Goal: Information Seeking & Learning: Learn about a topic

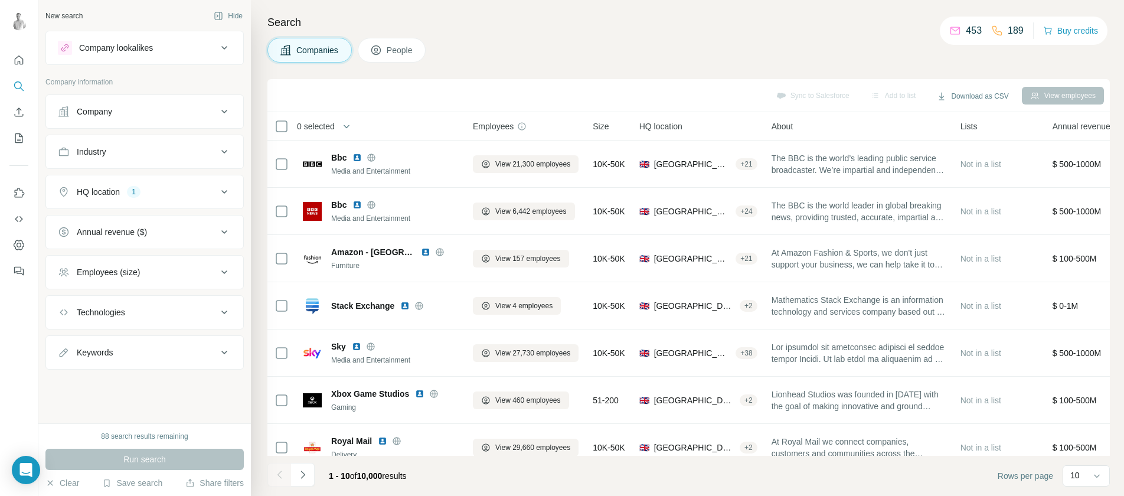
click at [225, 43] on icon at bounding box center [224, 48] width 14 height 14
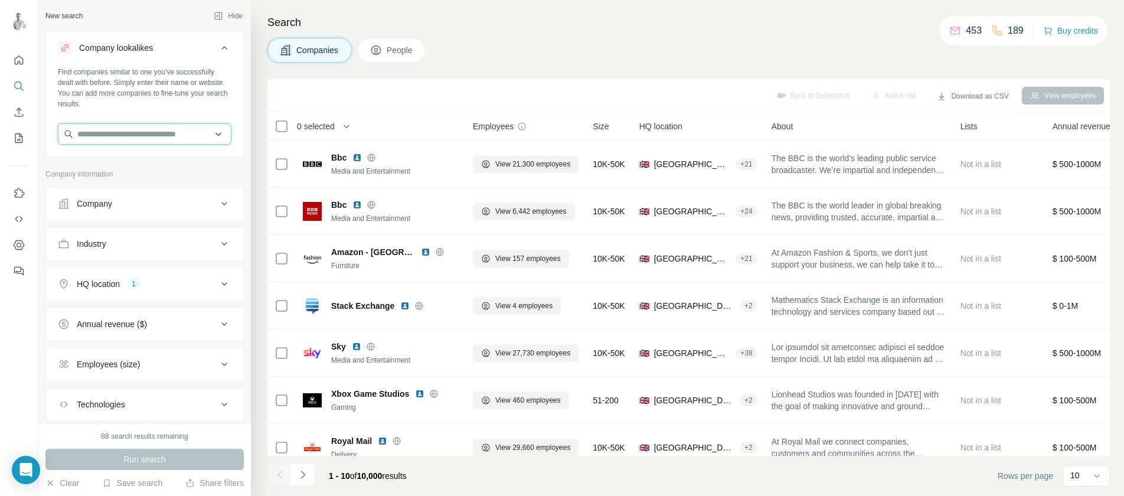
click at [136, 140] on input "text" at bounding box center [145, 133] width 174 height 21
type input "********"
click at [129, 162] on p "Agincare" at bounding box center [120, 161] width 57 height 12
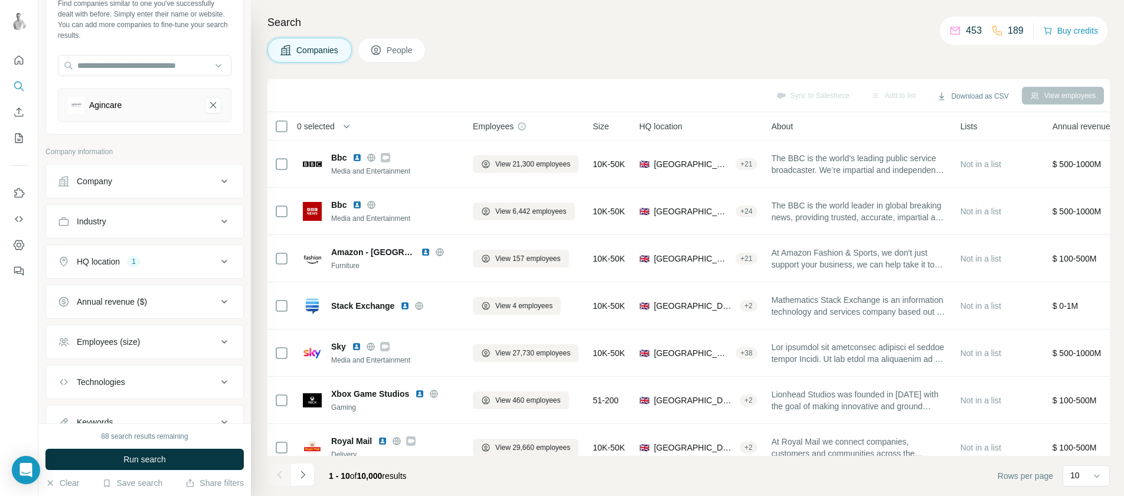
scroll to position [117, 0]
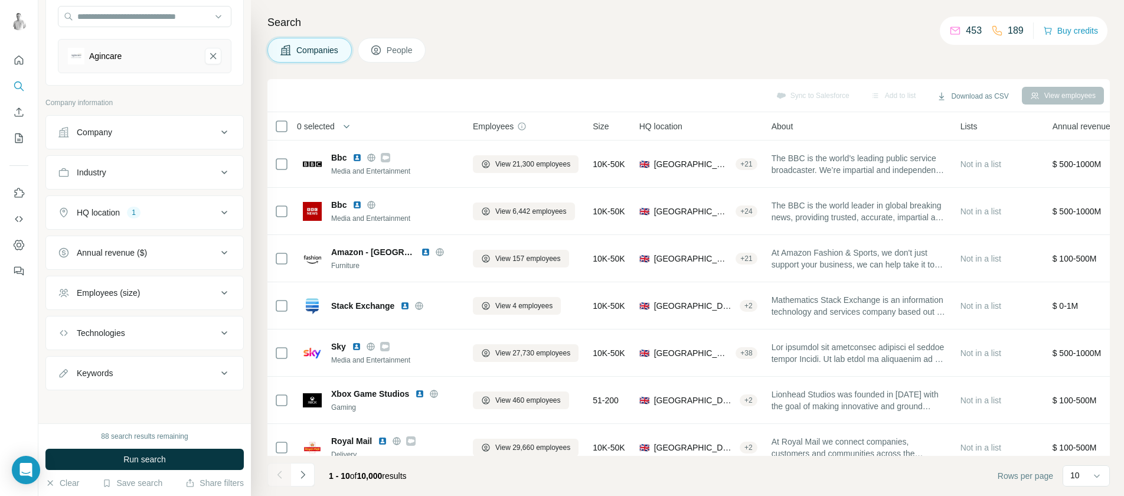
click at [175, 285] on button "Employees (size)" at bounding box center [144, 293] width 197 height 28
click at [64, 383] on icon at bounding box center [65, 384] width 14 height 14
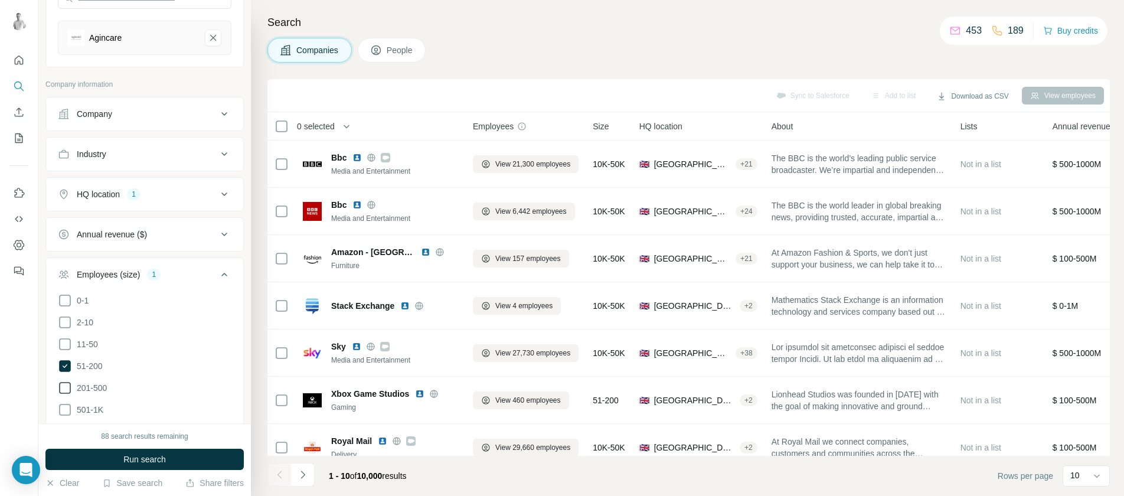
click at [64, 386] on icon at bounding box center [65, 388] width 14 height 14
click at [138, 456] on span "Run search" at bounding box center [144, 459] width 43 height 12
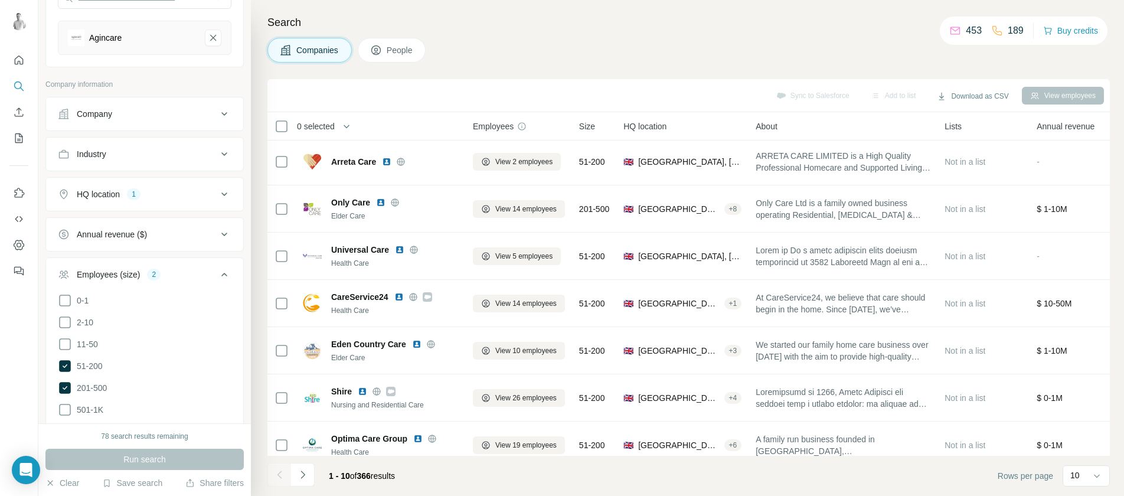
scroll to position [164, 0]
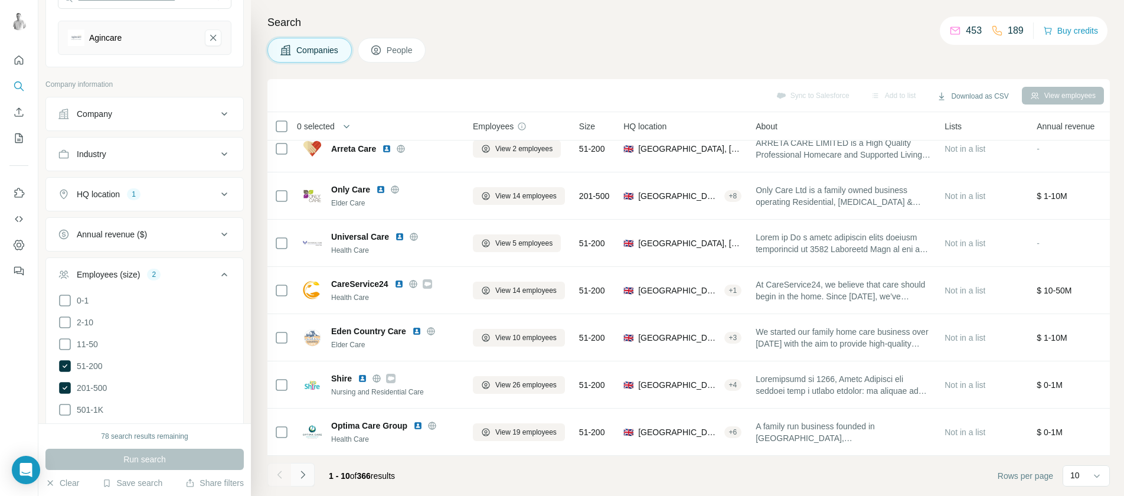
click at [305, 477] on icon "Navigate to next page" at bounding box center [303, 475] width 12 height 12
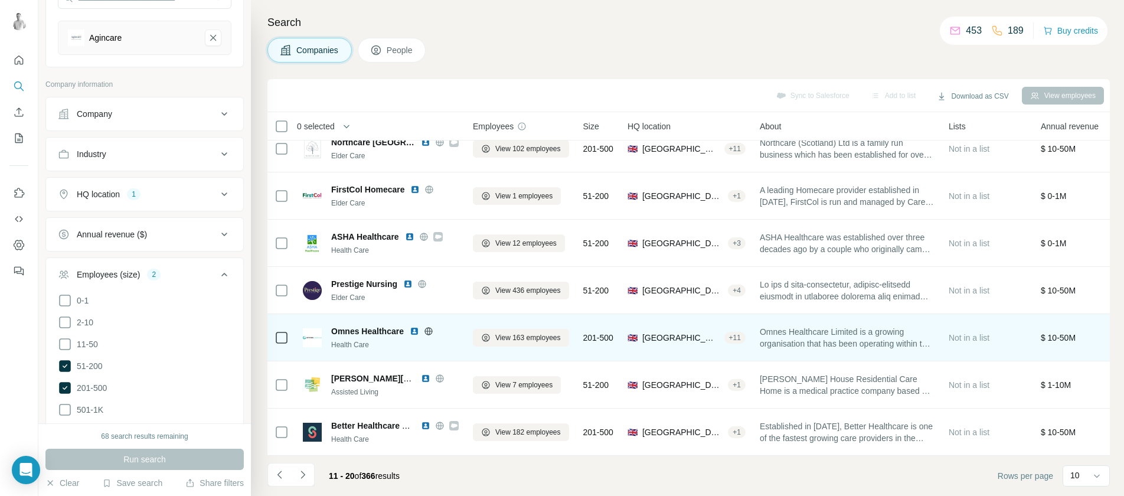
click at [415, 326] on img at bounding box center [414, 330] width 9 height 9
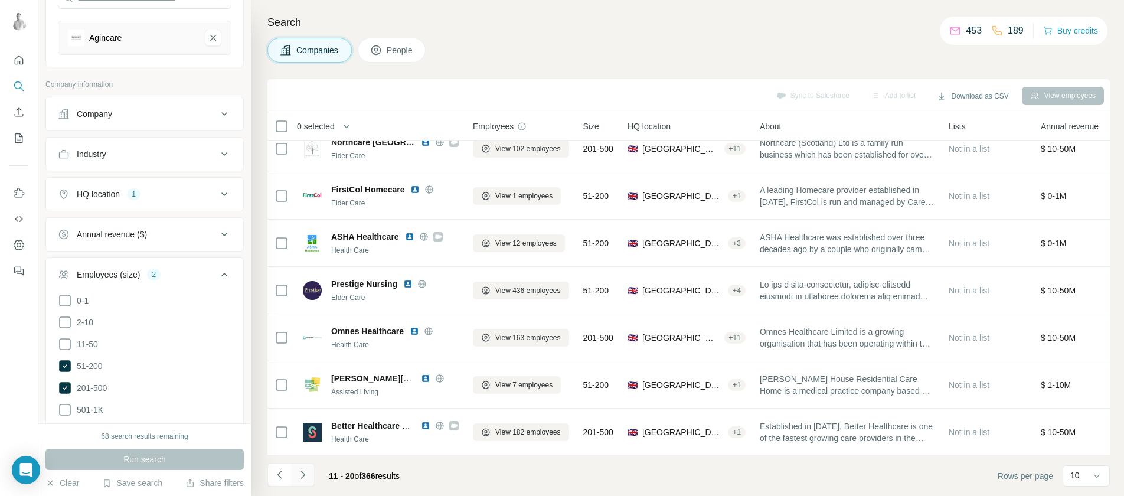
click at [312, 474] on button "Navigate to next page" at bounding box center [303, 475] width 24 height 24
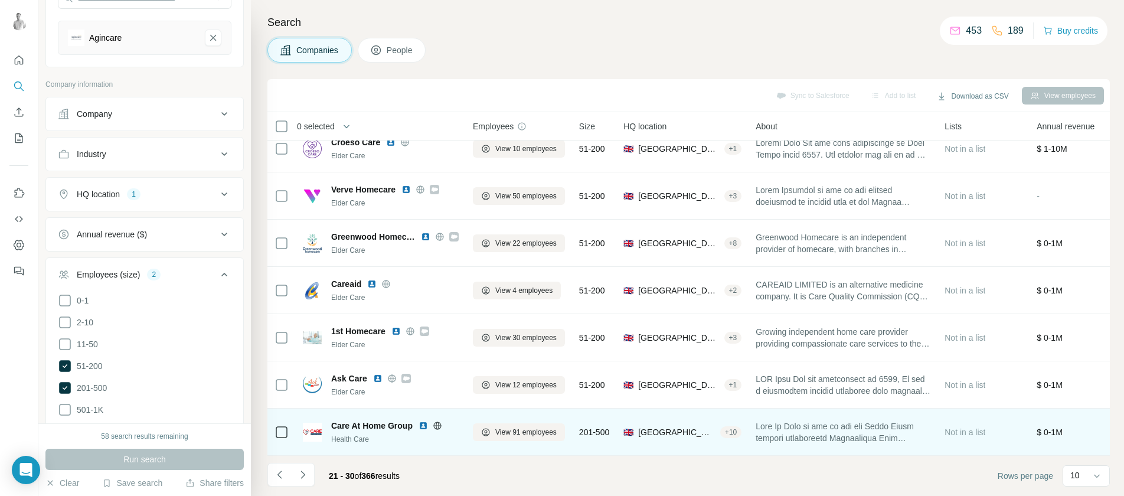
click at [424, 421] on img at bounding box center [423, 425] width 9 height 9
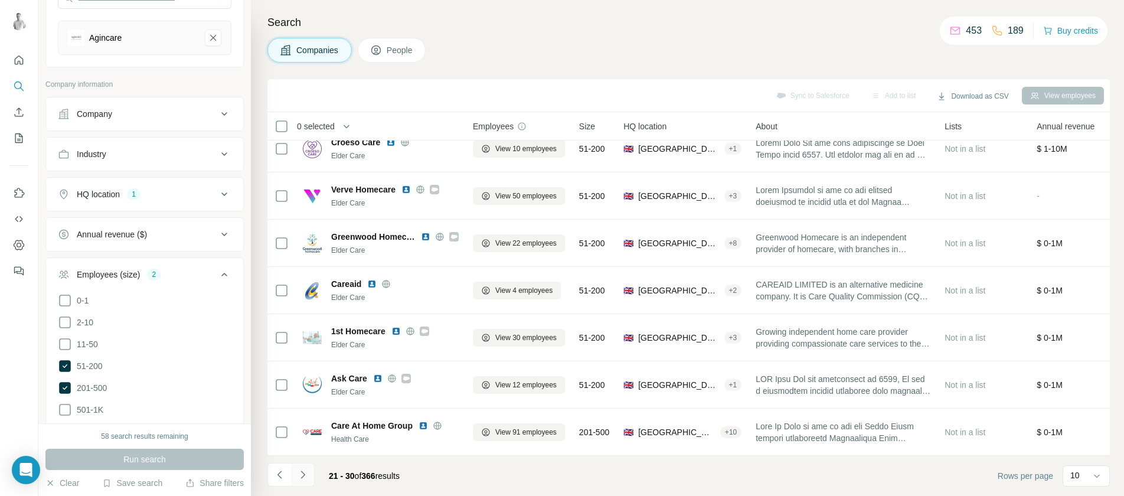
click at [307, 472] on icon "Navigate to next page" at bounding box center [303, 475] width 12 height 12
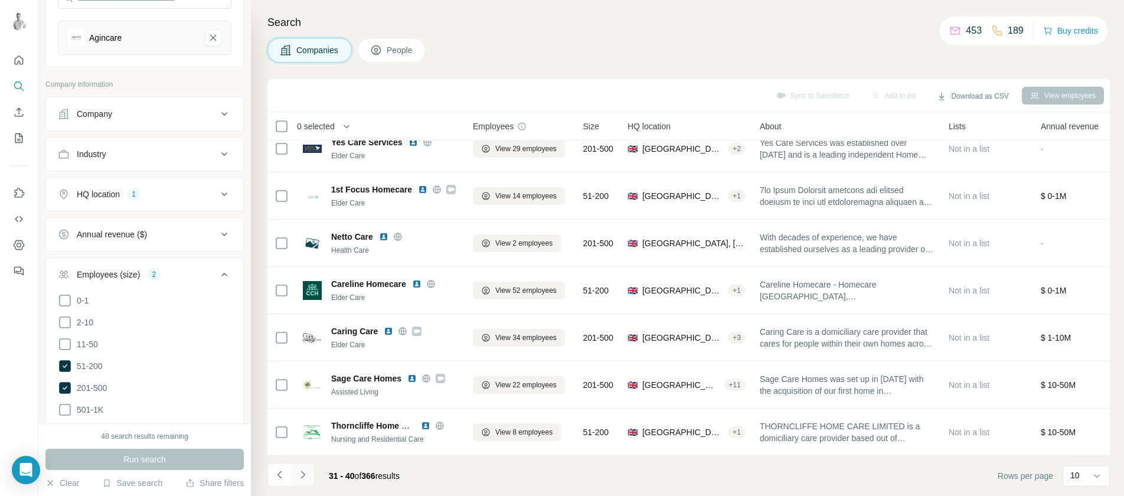
click at [305, 478] on icon "Navigate to next page" at bounding box center [303, 475] width 12 height 12
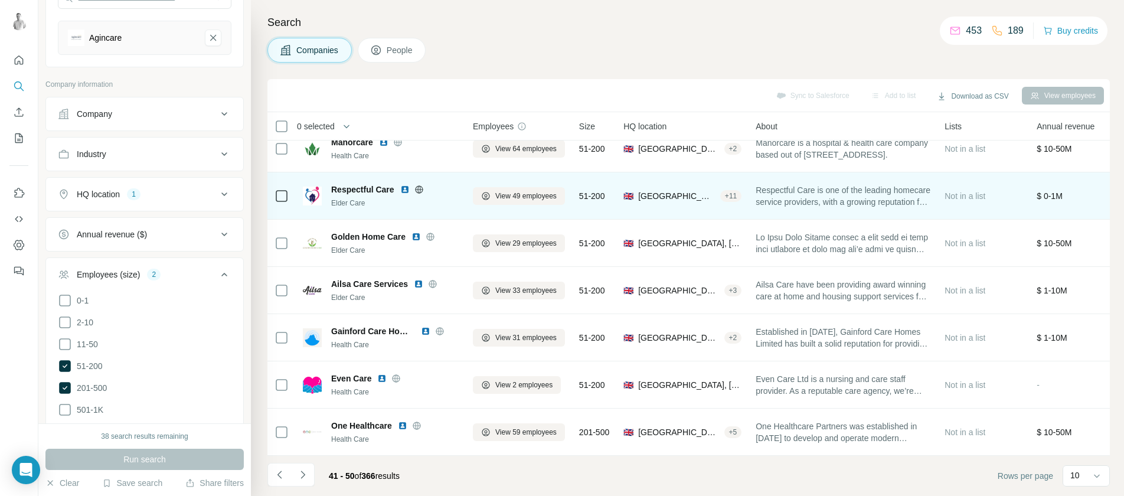
scroll to position [0, 0]
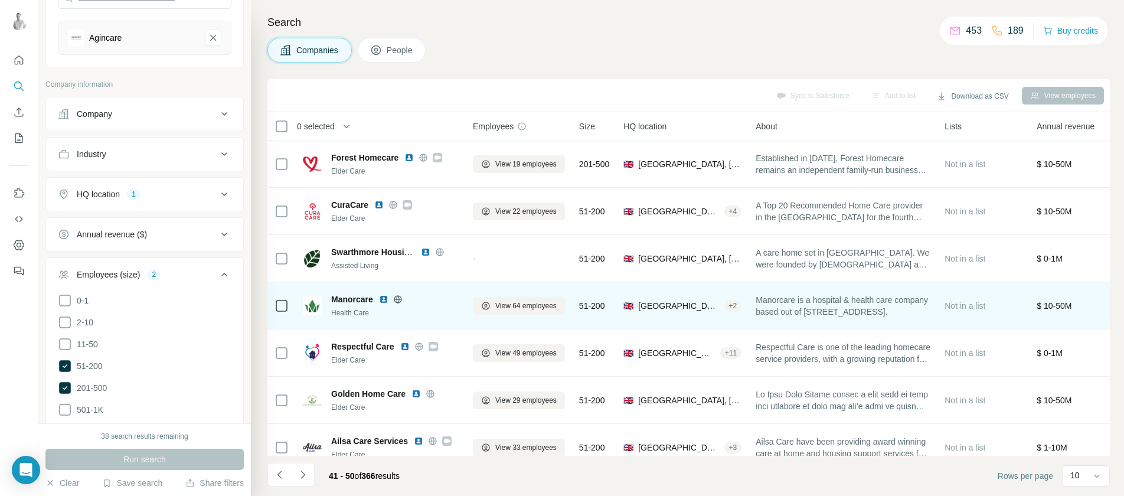
click at [384, 300] on img at bounding box center [383, 299] width 9 height 9
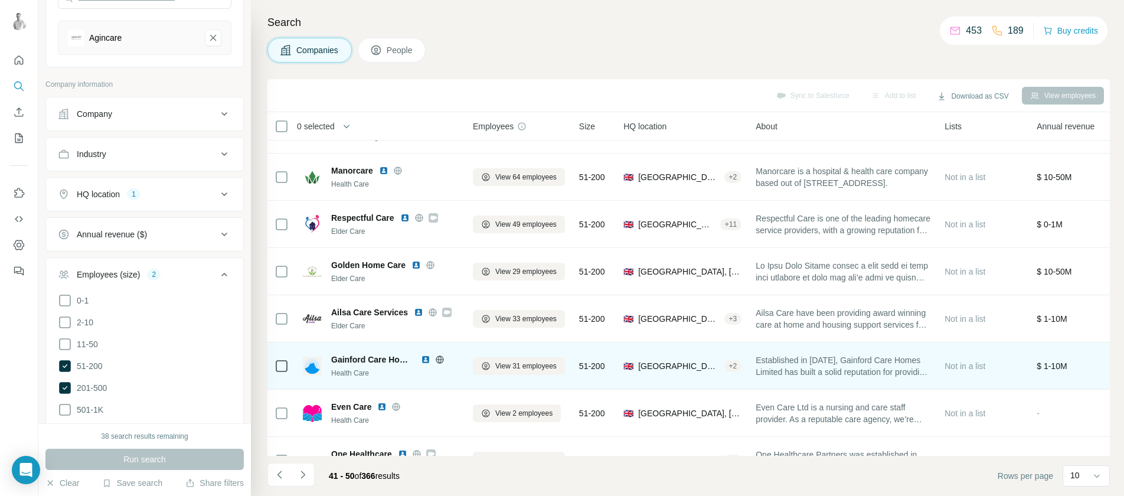
scroll to position [164, 0]
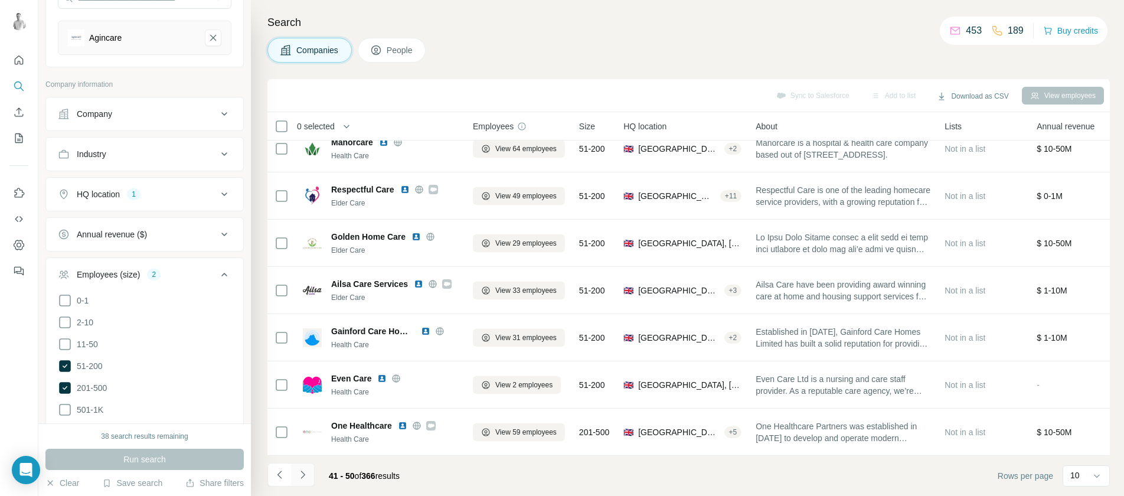
click at [303, 478] on icon "Navigate to next page" at bounding box center [303, 475] width 12 height 12
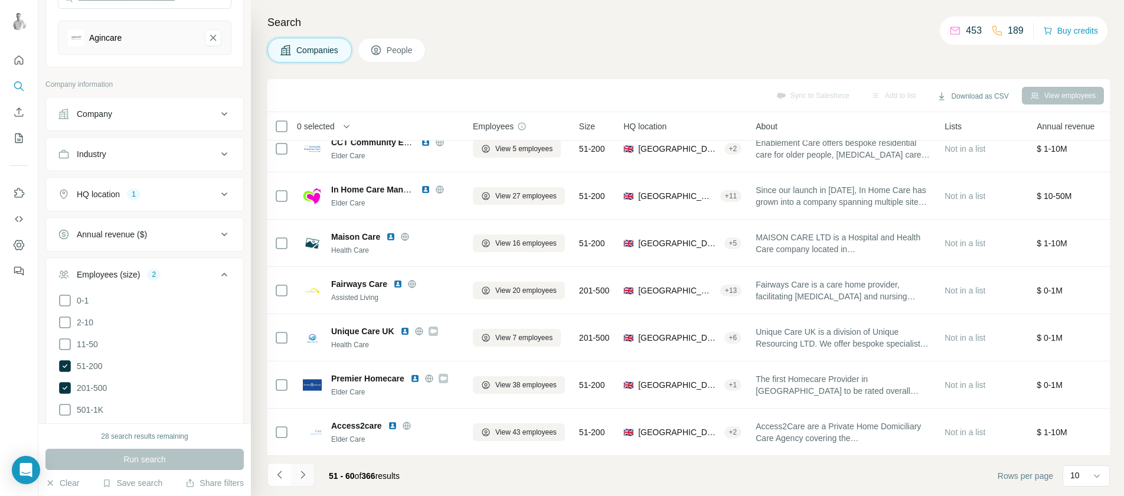
click at [301, 476] on icon "Navigate to next page" at bounding box center [303, 475] width 12 height 12
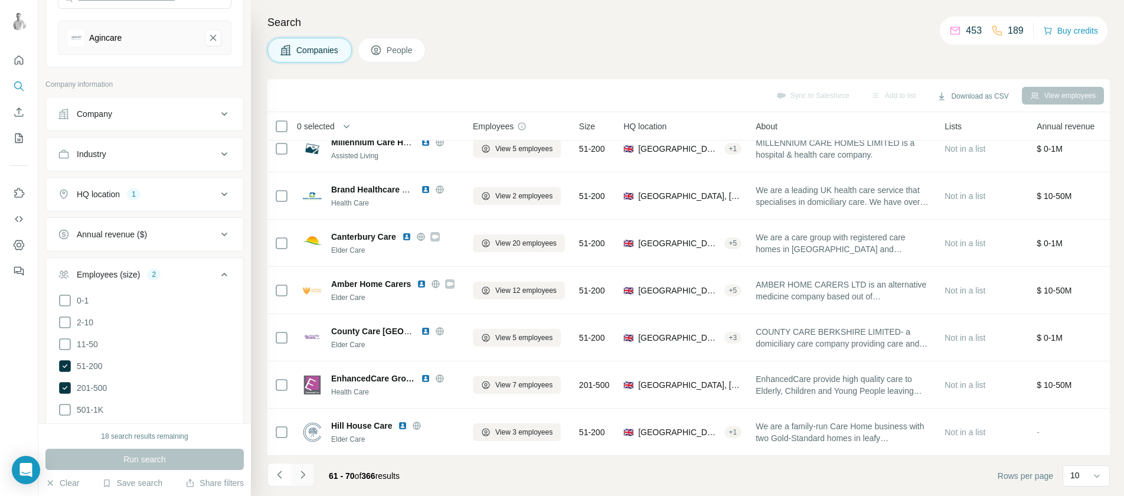
click at [301, 472] on icon "Navigate to next page" at bounding box center [303, 475] width 12 height 12
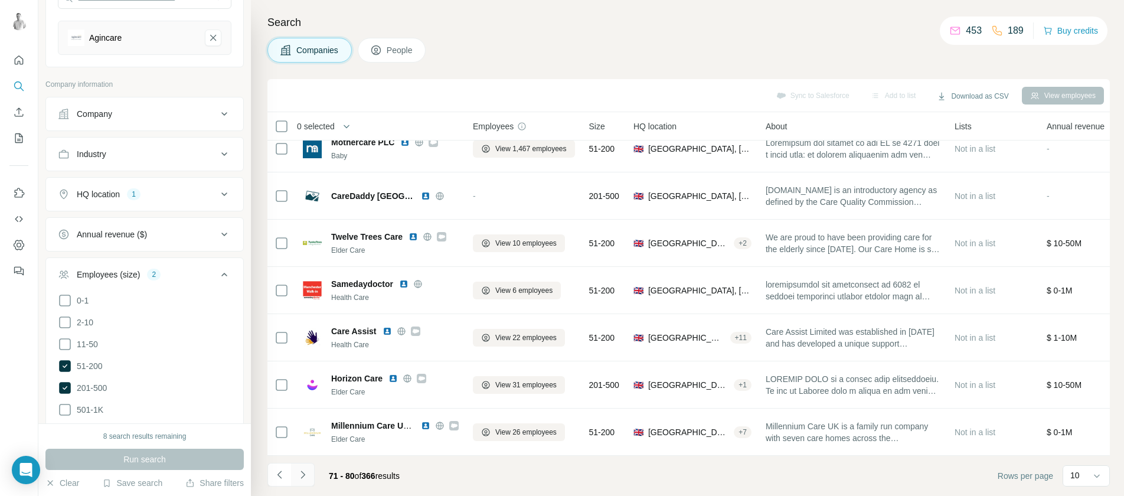
click at [301, 482] on button "Navigate to next page" at bounding box center [303, 475] width 24 height 24
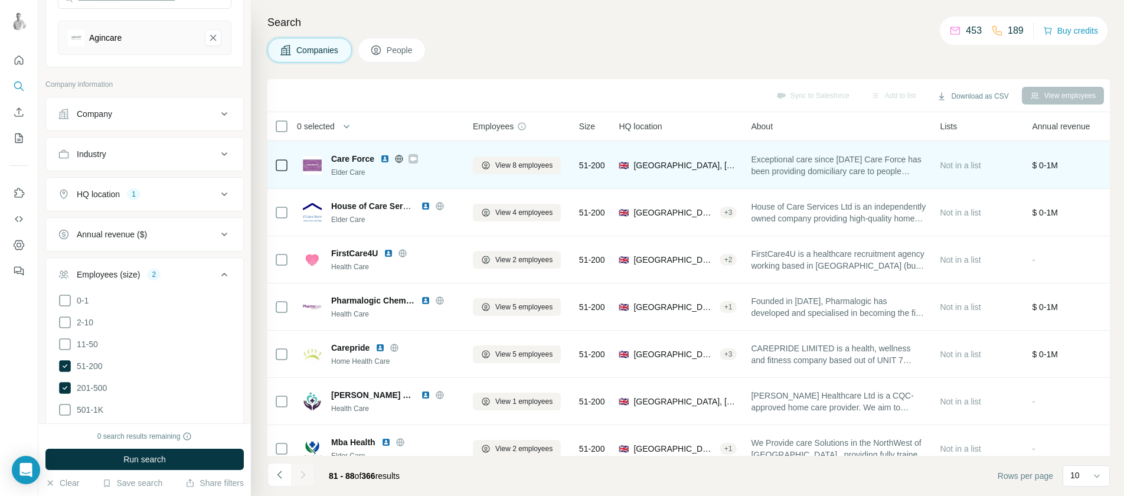
scroll to position [69, 0]
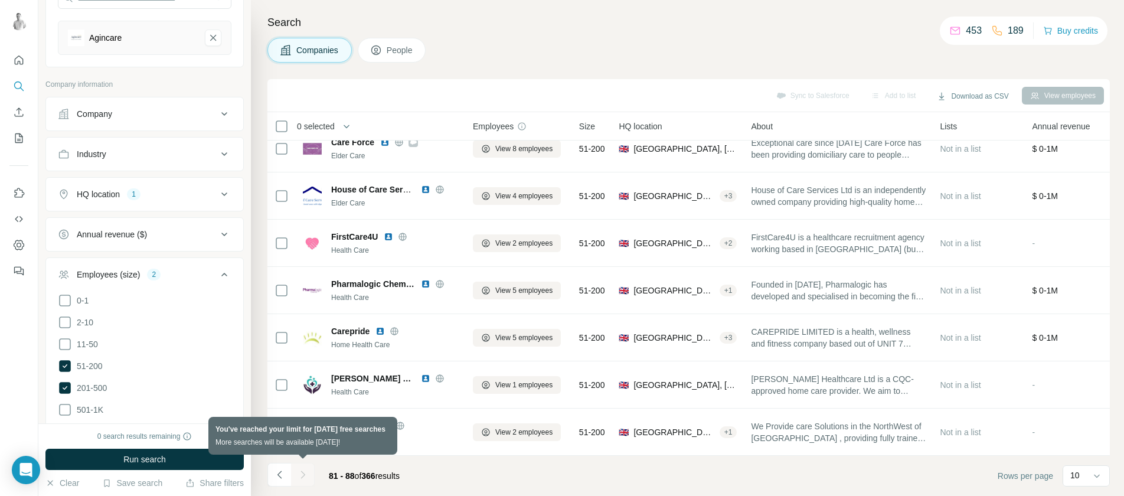
click at [299, 478] on div at bounding box center [303, 475] width 24 height 24
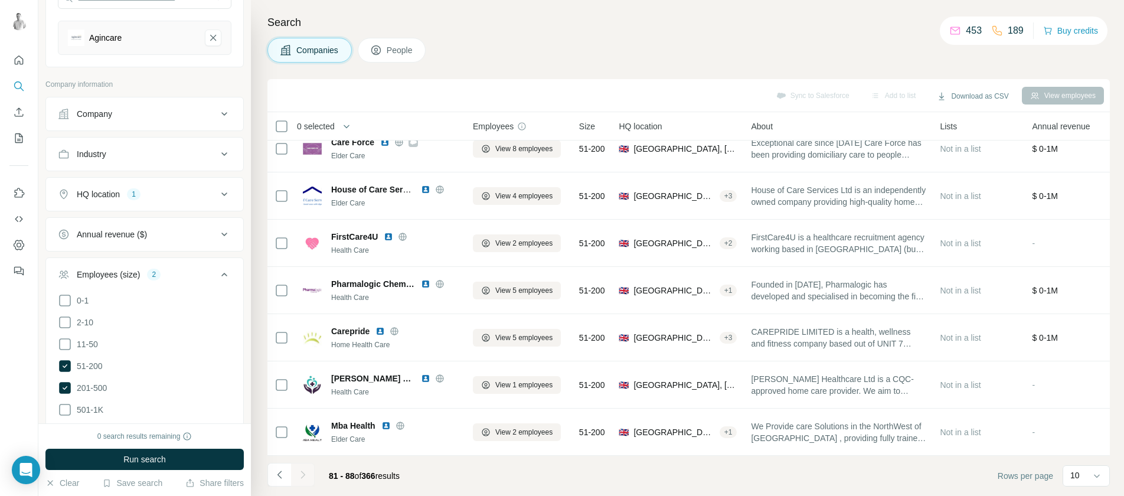
click at [1111, 477] on div "Search Companies People Sync to Salesforce Add to list Download as CSV View emp…" at bounding box center [687, 248] width 873 height 496
click at [1099, 474] on icon at bounding box center [1097, 476] width 12 height 12
click at [1099, 377] on div "60" at bounding box center [1086, 385] width 41 height 21
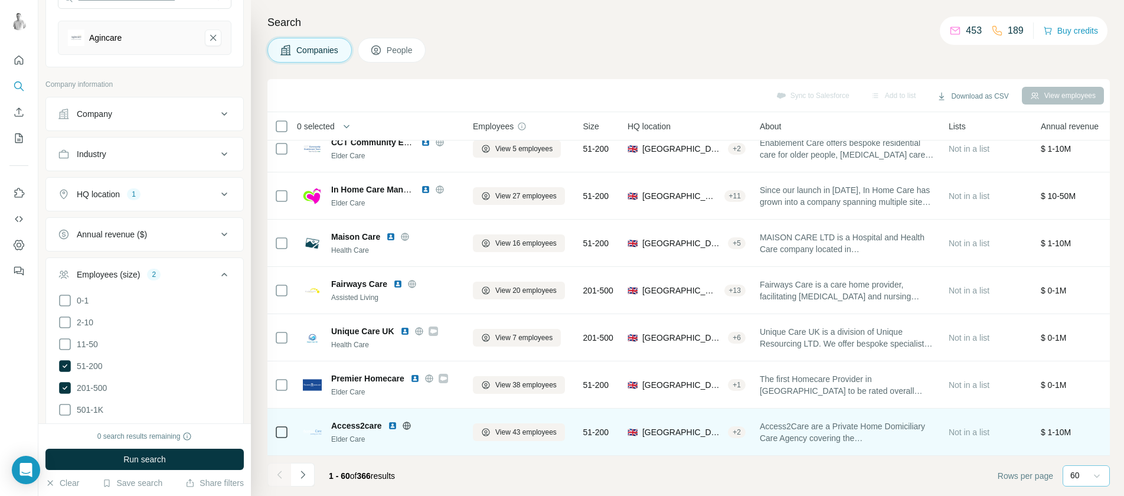
scroll to position [2525, 0]
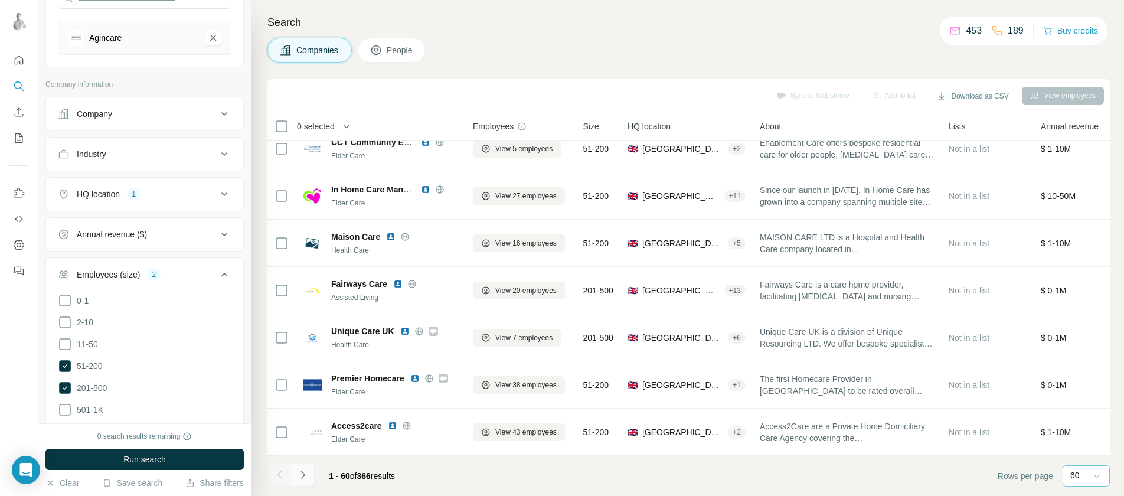
click at [299, 476] on icon "Navigate to next page" at bounding box center [303, 475] width 12 height 12
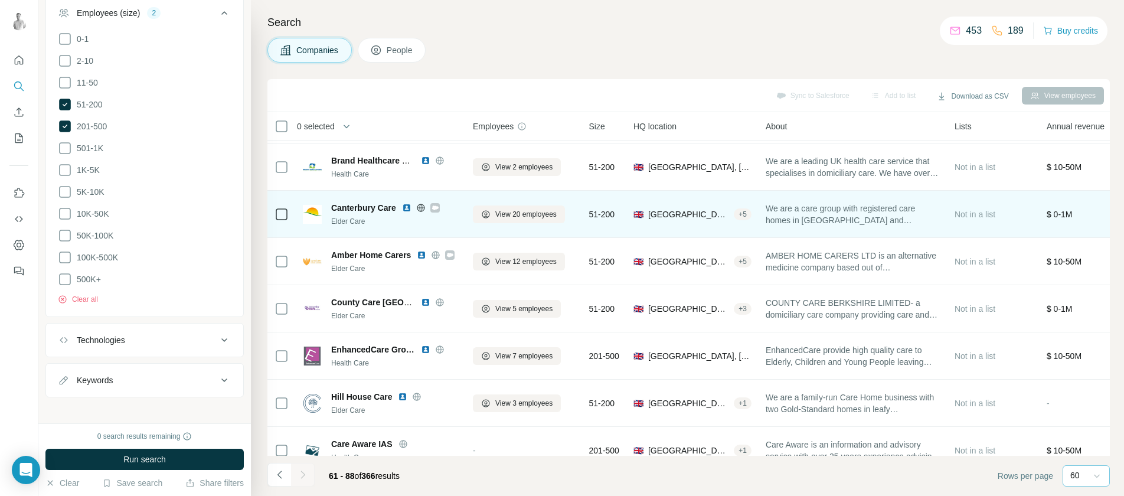
scroll to position [246, 0]
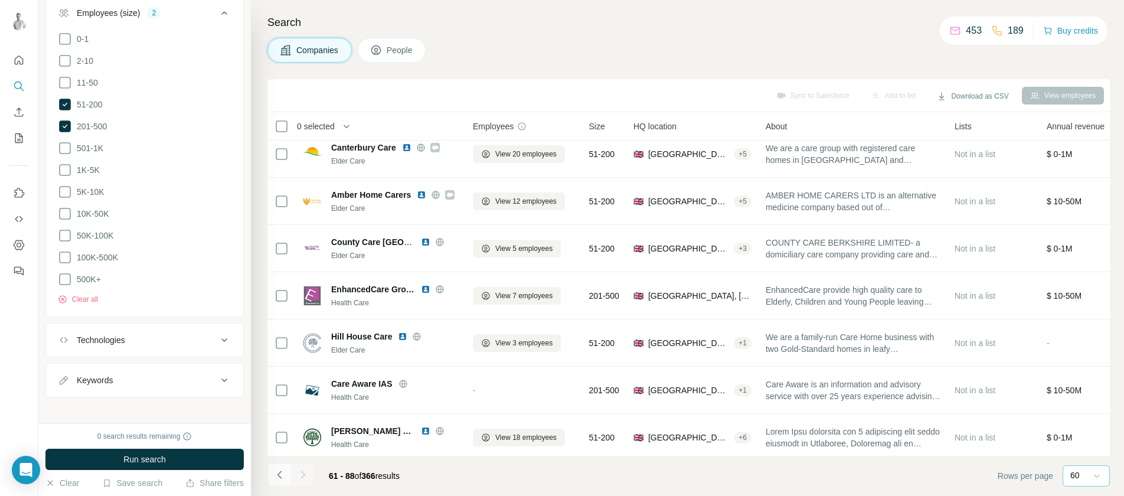
click at [271, 471] on button "Navigate to previous page" at bounding box center [279, 475] width 24 height 24
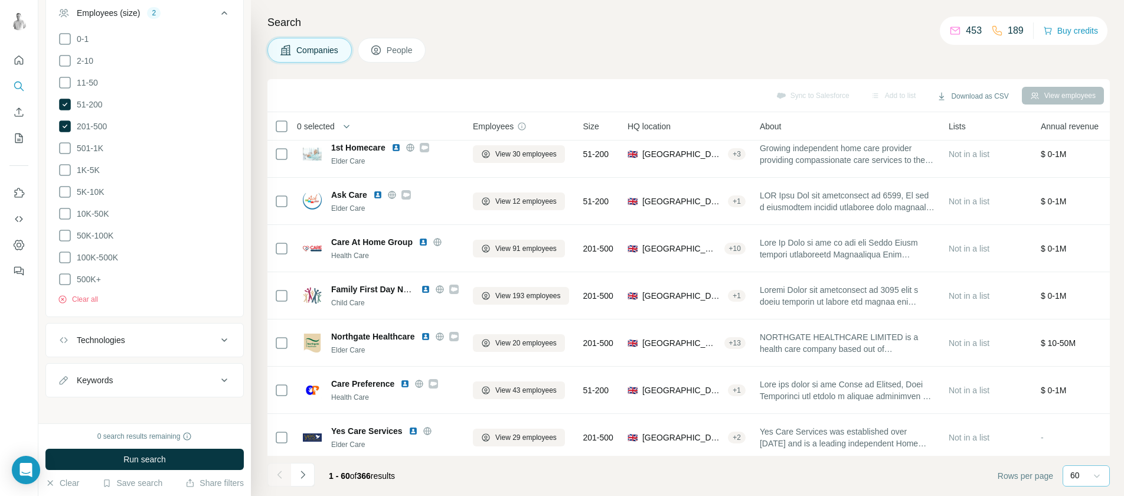
scroll to position [1286, 0]
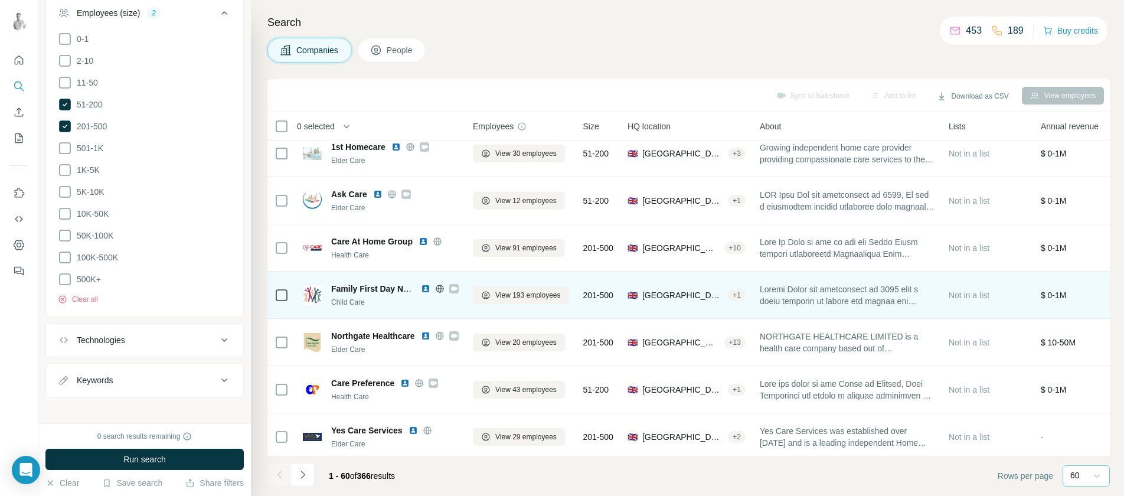
click at [426, 290] on img at bounding box center [425, 288] width 9 height 9
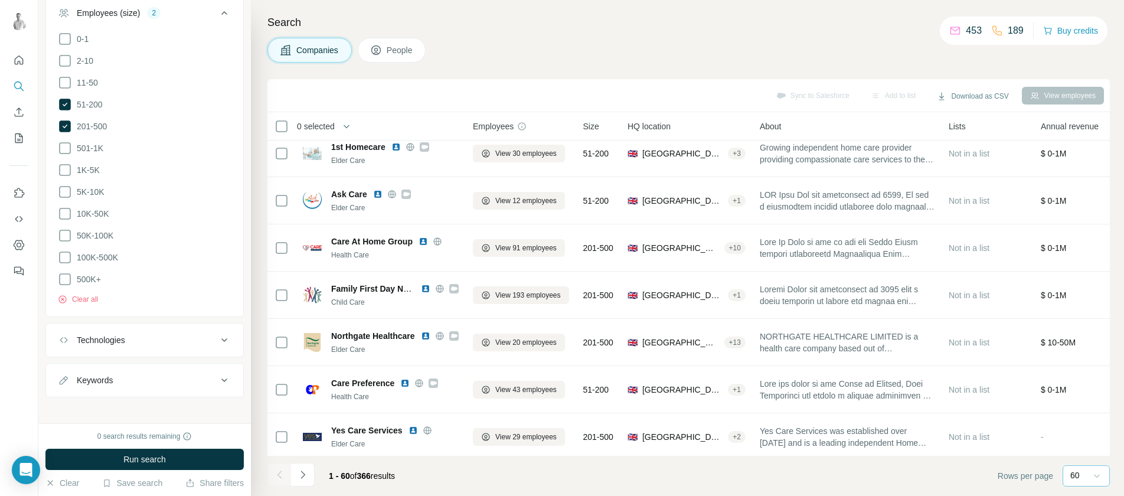
scroll to position [0, 0]
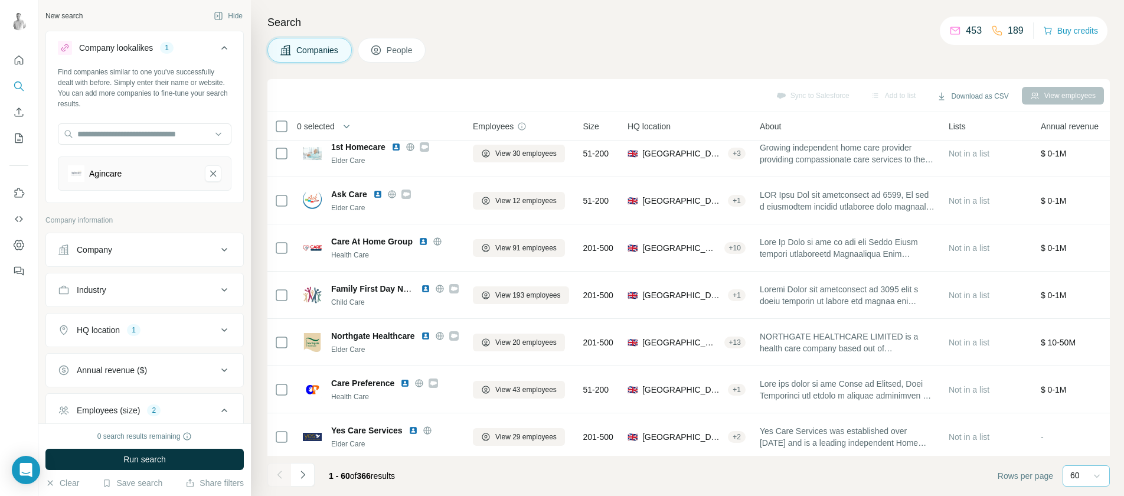
click at [208, 174] on icon "Agincare-remove-button" at bounding box center [213, 174] width 11 height 12
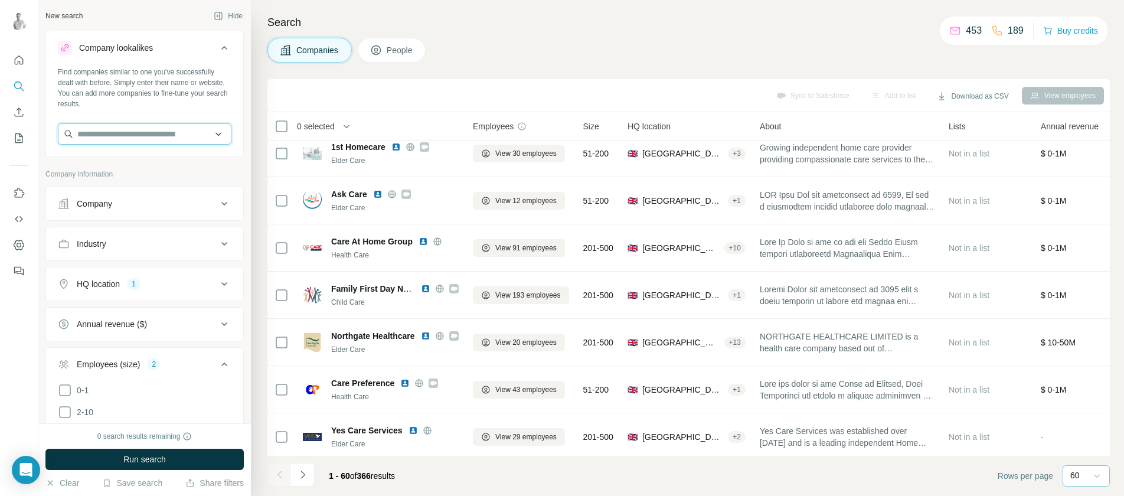
click at [162, 136] on input "text" at bounding box center [145, 133] width 174 height 21
paste input "**********"
drag, startPoint x: 142, startPoint y: 134, endPoint x: 41, endPoint y: 135, distance: 100.4
click at [42, 135] on div "**********" at bounding box center [144, 211] width 213 height 423
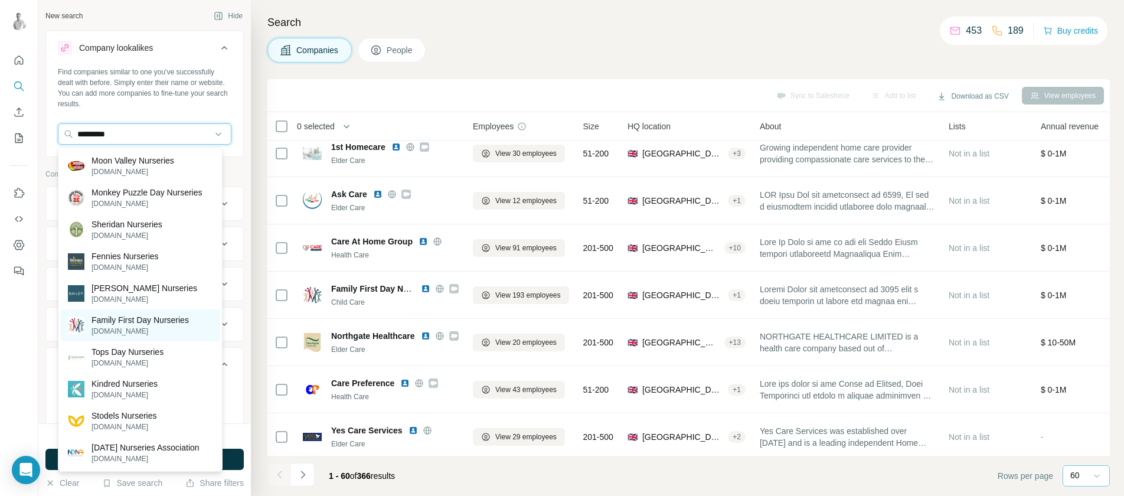
type input "*********"
click at [146, 330] on p "[DOMAIN_NAME]" at bounding box center [140, 331] width 97 height 11
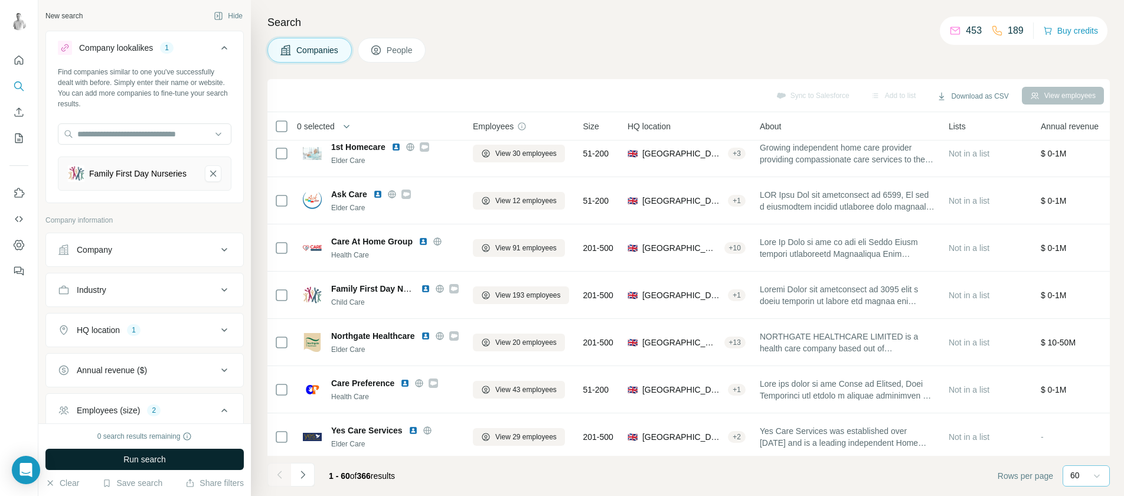
click at [194, 456] on button "Run search" at bounding box center [144, 459] width 198 height 21
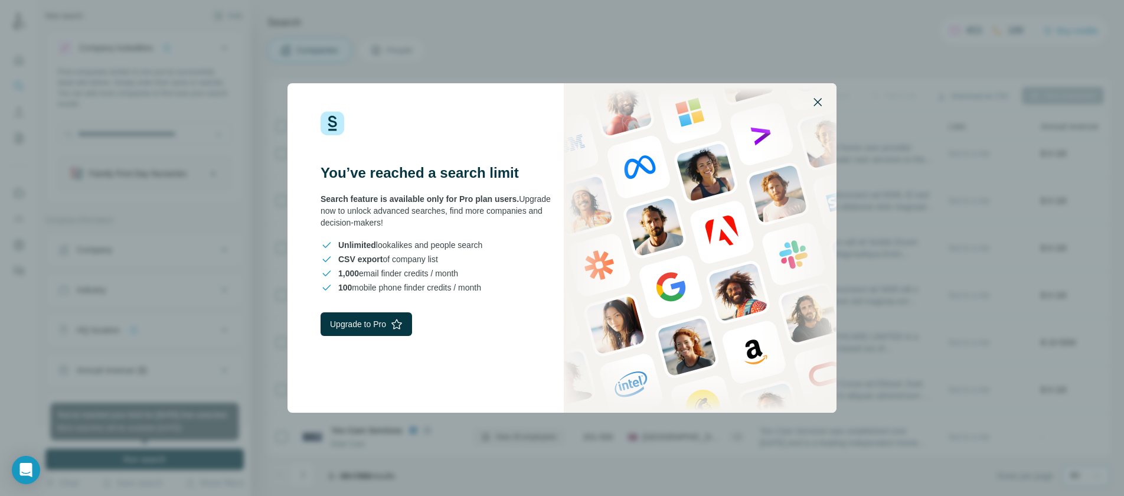
click at [816, 107] on icon "button" at bounding box center [818, 102] width 14 height 14
